Goal: Task Accomplishment & Management: Manage account settings

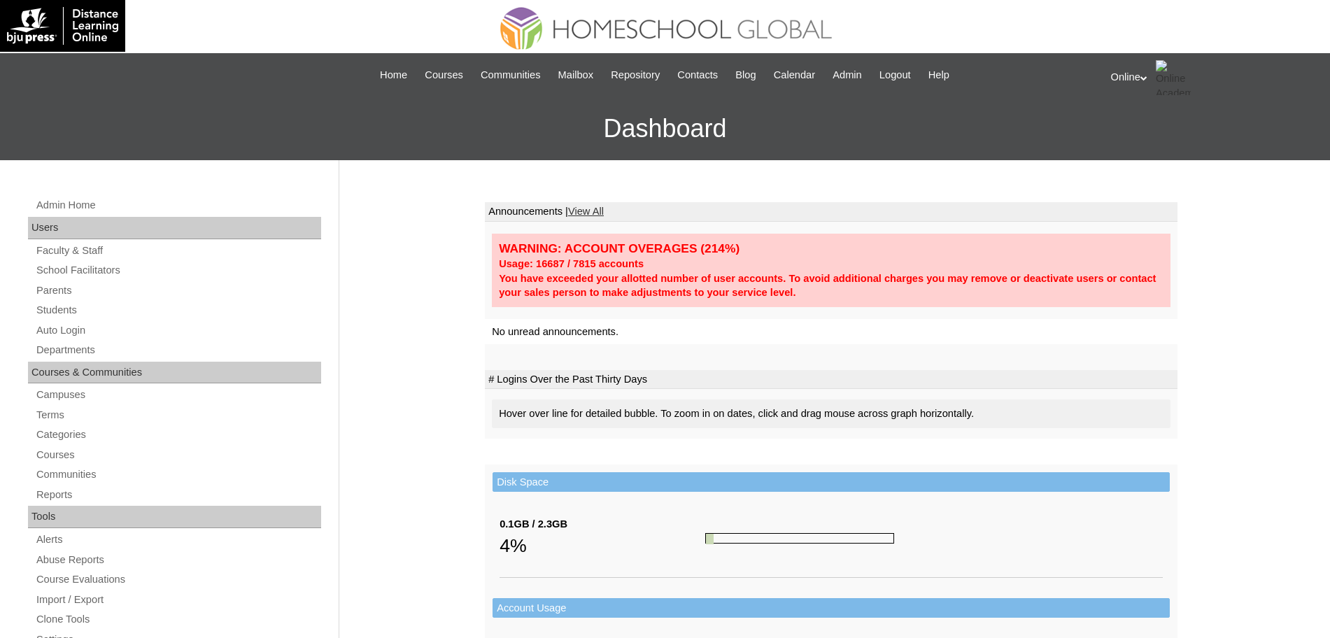
click at [61, 299] on div "Admin Home Users Faculty & Staff School Facilitators Parents Students Auto Logi…" at bounding box center [176, 649] width 311 height 905
click at [62, 291] on link "Parents" at bounding box center [178, 290] width 286 height 17
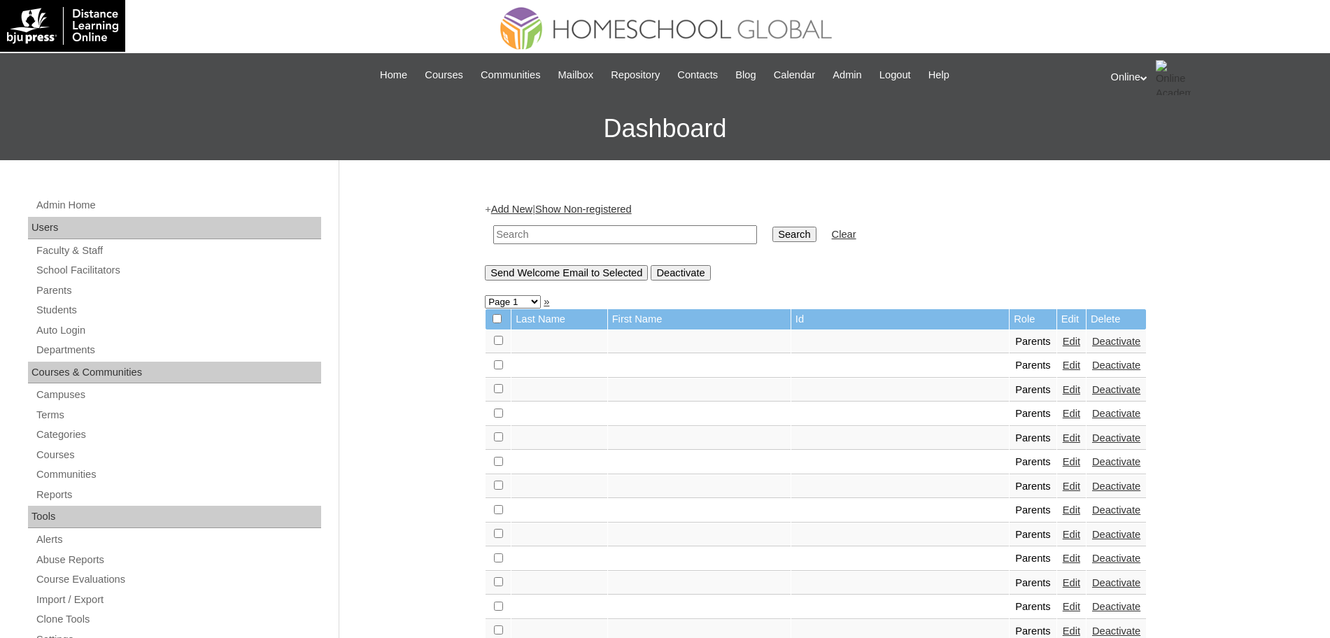
click at [642, 235] on input "text" at bounding box center [625, 234] width 264 height 19
type input "donna"
click at [773, 227] on input "Search" at bounding box center [794, 234] width 43 height 15
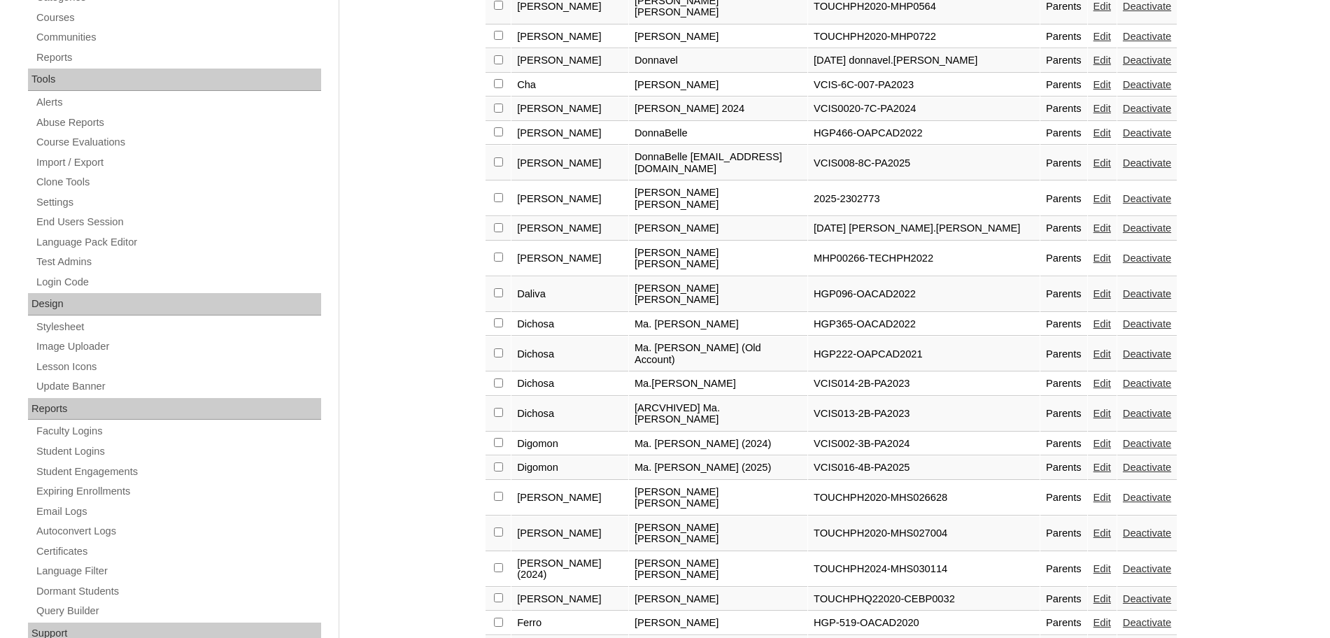
scroll to position [856, 0]
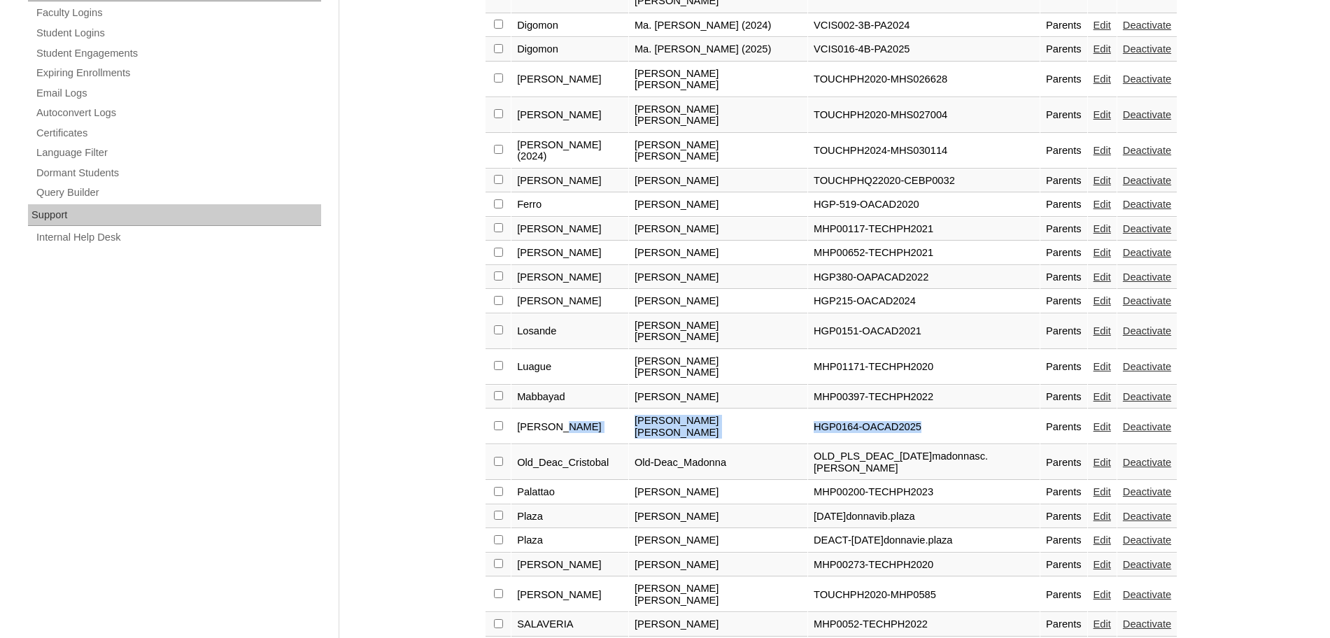
drag, startPoint x: 599, startPoint y: 320, endPoint x: 919, endPoint y: 326, distance: 320.5
click at [919, 409] on tr "[PERSON_NAME] [PERSON_NAME] HGP0164-OACAD2025 Parents Edit Deactivate" at bounding box center [831, 426] width 691 height 35
click at [1094, 421] on link "Edit" at bounding box center [1102, 426] width 17 height 11
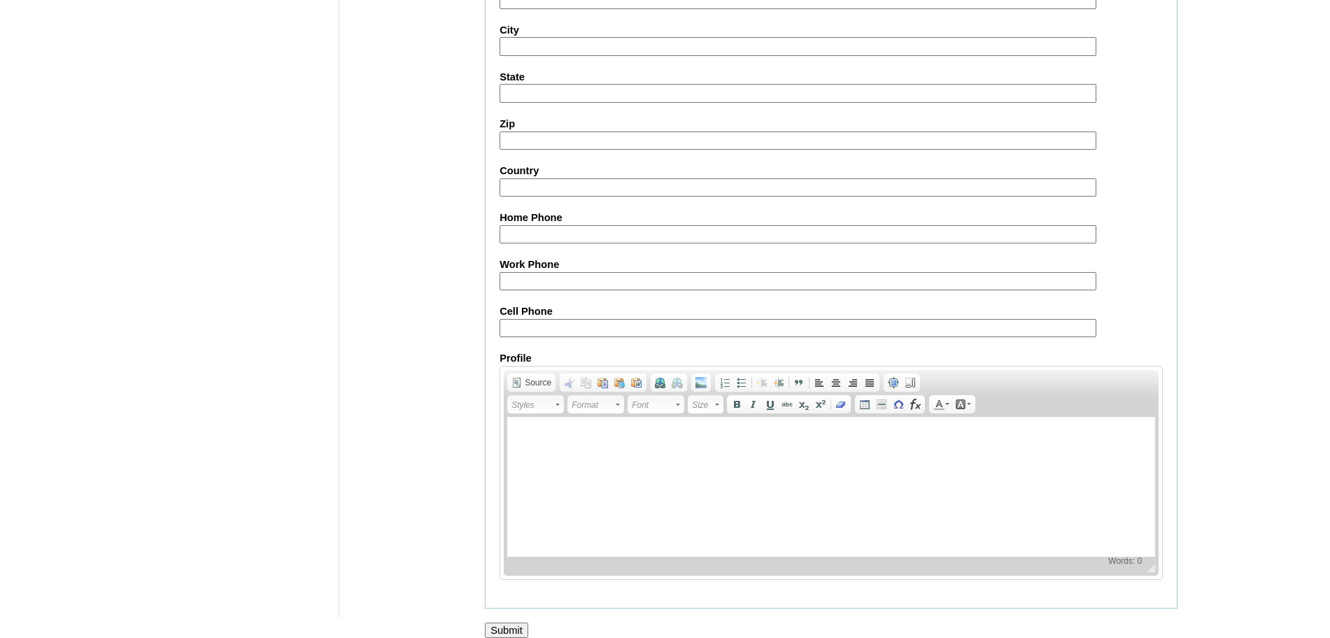
scroll to position [1200, 0]
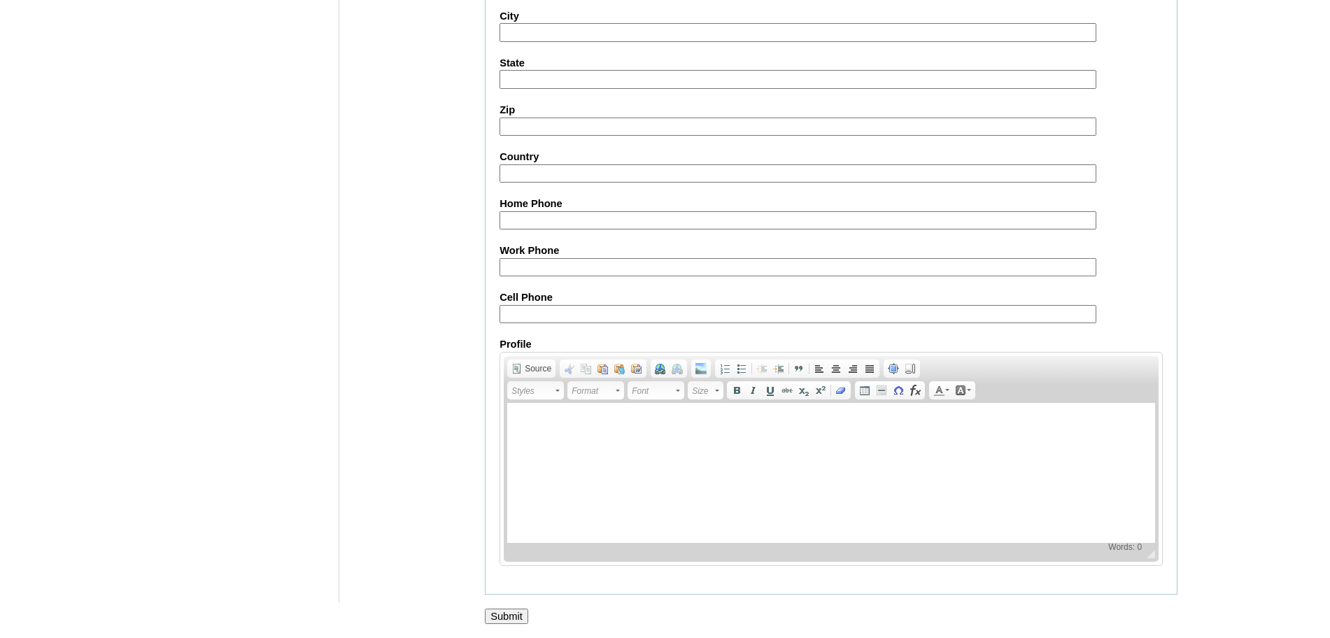
click at [512, 609] on input "Submit" at bounding box center [506, 616] width 43 height 15
